Goal: Find specific page/section: Find specific page/section

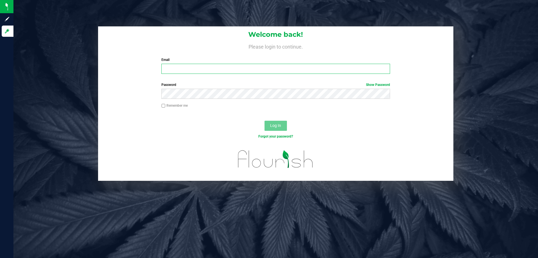
click at [183, 66] on input "Email" at bounding box center [275, 69] width 228 height 10
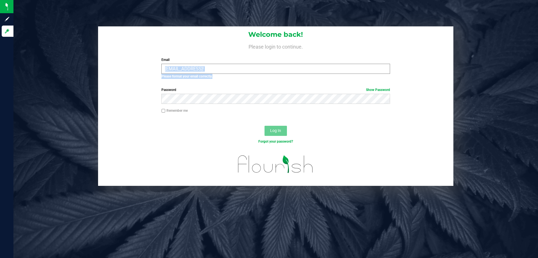
drag, startPoint x: 253, startPoint y: 62, endPoint x: 228, endPoint y: 70, distance: 26.0
click at [226, 72] on div "Email [EMAIL_ADDRESS]! Required Please format your email correctly." at bounding box center [275, 68] width 237 height 22
click at [228, 70] on input "[EMAIL_ADDRESS]!" at bounding box center [275, 69] width 228 height 10
drag, startPoint x: 223, startPoint y: 71, endPoint x: 260, endPoint y: 74, distance: 37.4
click at [260, 74] on div "Email [EMAIL_ADDRESS]! Required Please format your email correctly." at bounding box center [275, 68] width 237 height 22
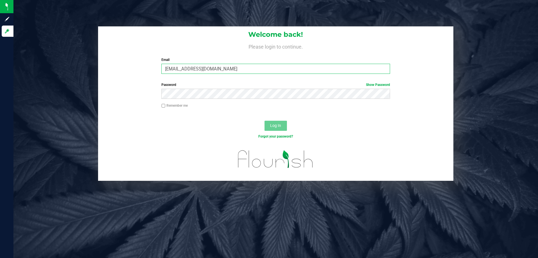
type input "[EMAIL_ADDRESS][DOMAIN_NAME]"
click at [265, 121] on button "Log In" at bounding box center [276, 126] width 22 height 10
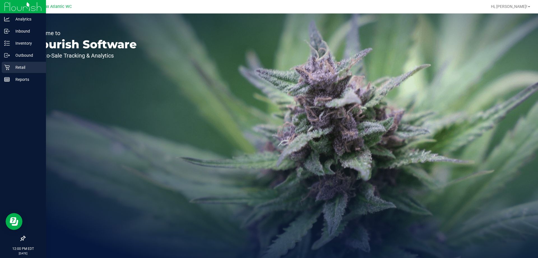
click at [8, 71] on div "Retail" at bounding box center [24, 67] width 44 height 11
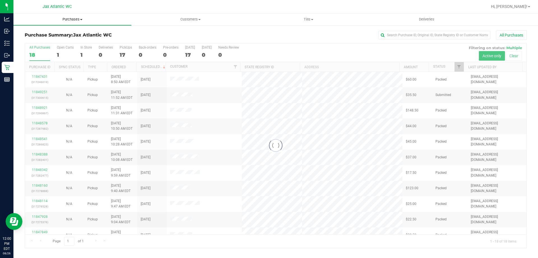
click at [74, 19] on span "Purchases" at bounding box center [72, 19] width 118 height 5
click at [66, 40] on li "Fulfillment" at bounding box center [72, 40] width 118 height 7
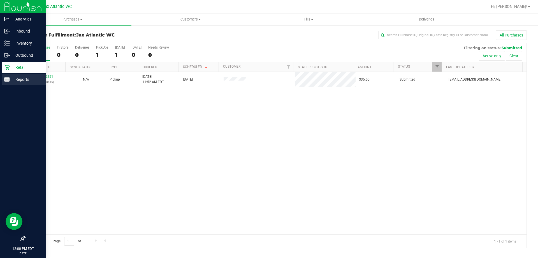
click at [8, 79] on icon at bounding box center [7, 80] width 6 height 6
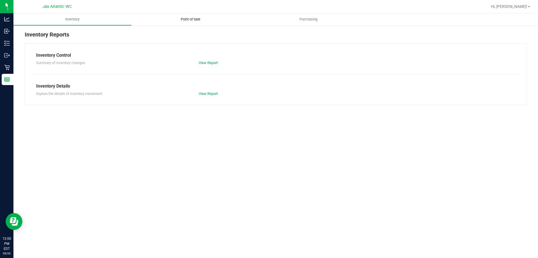
click at [195, 16] on uib-tab-heading "Point of Sale" at bounding box center [190, 19] width 117 height 11
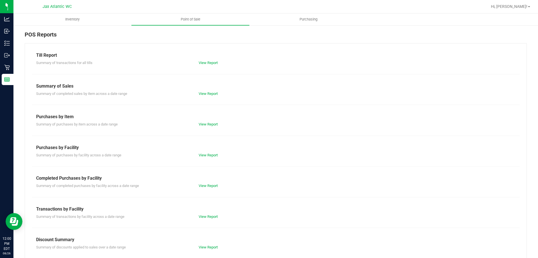
click at [207, 188] on div "Till Report Summary of transactions for all tills View Report Summary of Sales …" at bounding box center [276, 166] width 502 height 246
click at [211, 183] on div "View Report" at bounding box center [235, 186] width 81 height 6
click at [206, 184] on link "View Report" at bounding box center [208, 185] width 19 height 4
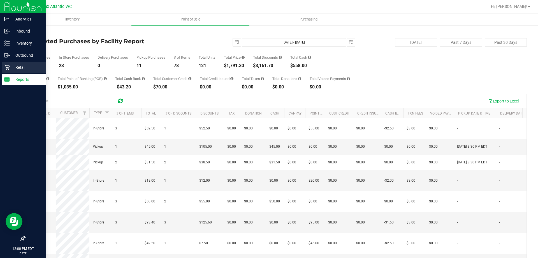
click at [11, 68] on p "Retail" at bounding box center [27, 67] width 34 height 7
